Goal: Task Accomplishment & Management: Complete application form

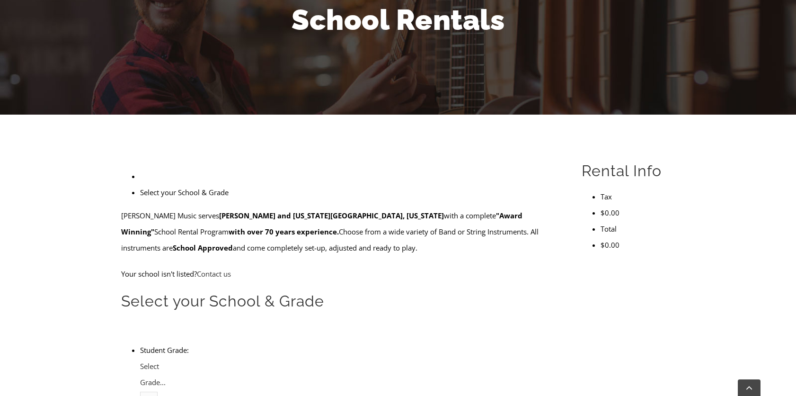
scroll to position [189, 0]
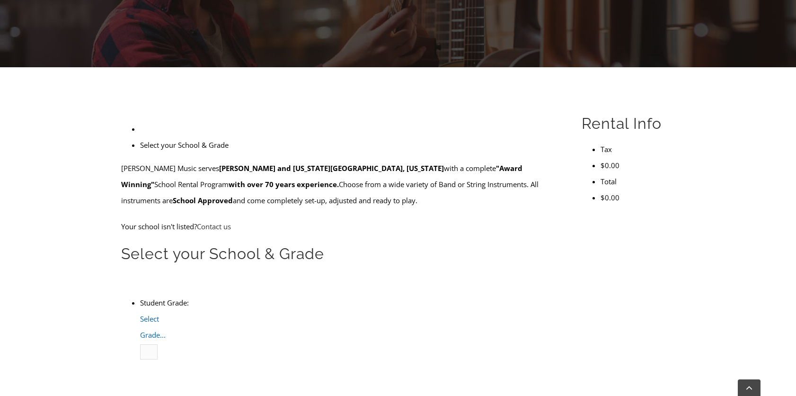
click at [166, 314] on span "Select Grade..." at bounding box center [153, 327] width 26 height 26
click at [159, 375] on li "4" at bounding box center [159, 383] width 0 height 16
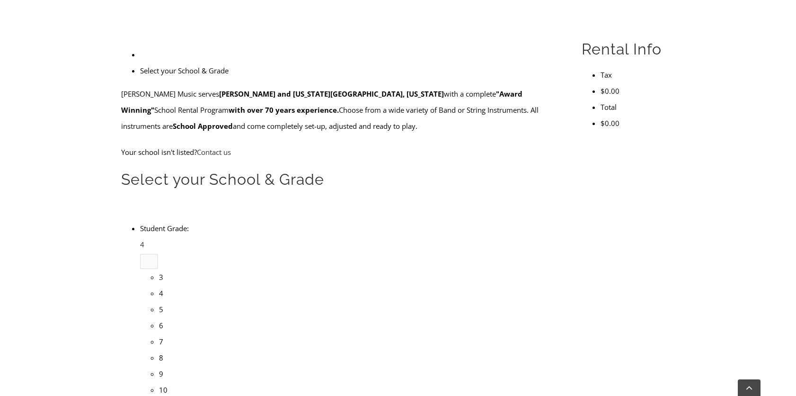
scroll to position [284, 0]
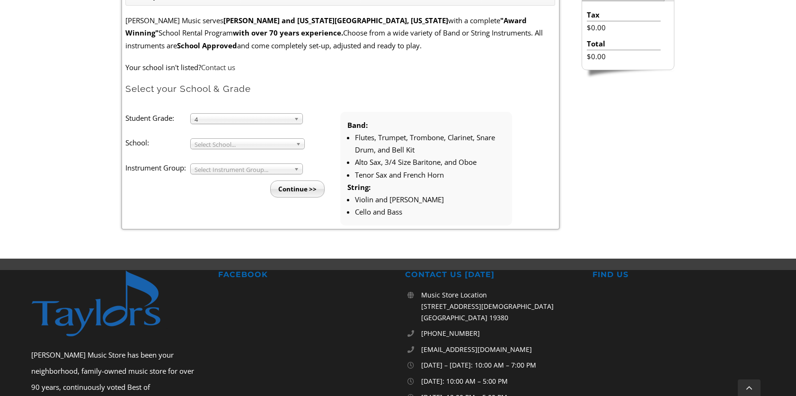
scroll to position [12, 0]
click at [209, 141] on span "Select School..." at bounding box center [242, 144] width 97 height 11
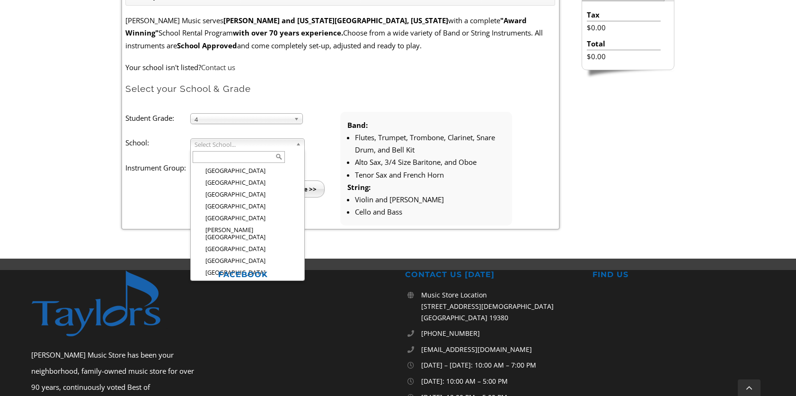
scroll to position [1611, 0]
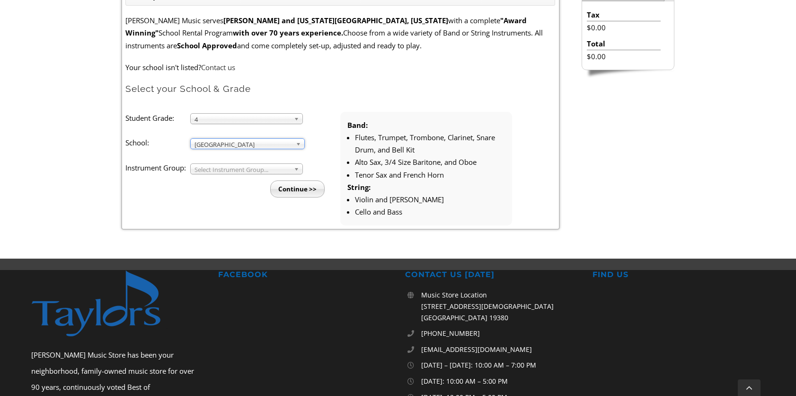
click at [224, 169] on span "Select Instrument Group..." at bounding box center [242, 169] width 96 height 11
click at [218, 178] on li "Band" at bounding box center [249, 180] width 102 height 12
click at [302, 185] on input "Continue >>" at bounding box center [297, 188] width 54 height 17
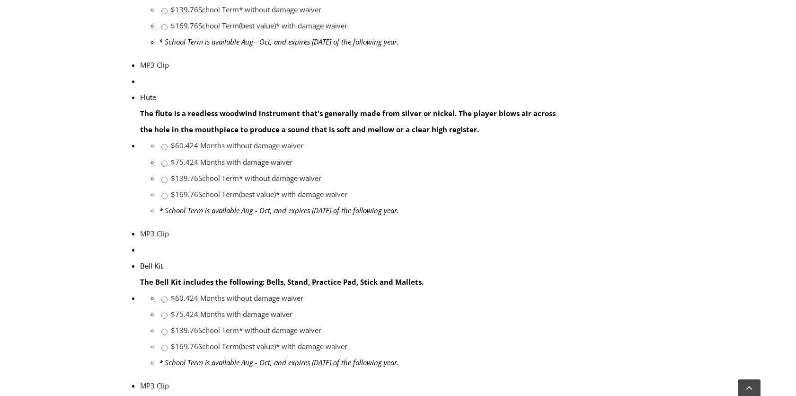
scroll to position [663, 0]
